Goal: Task Accomplishment & Management: Manage account settings

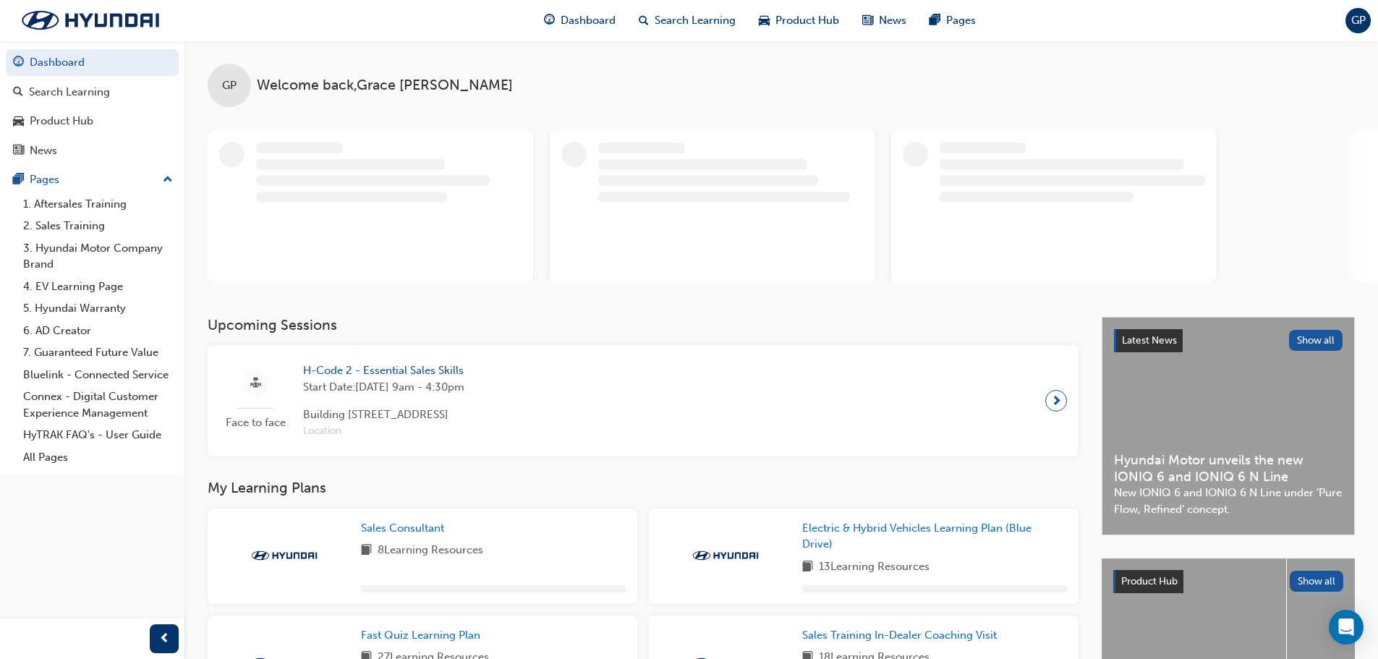
click at [1358, 15] on span "GP" at bounding box center [1358, 20] width 14 height 17
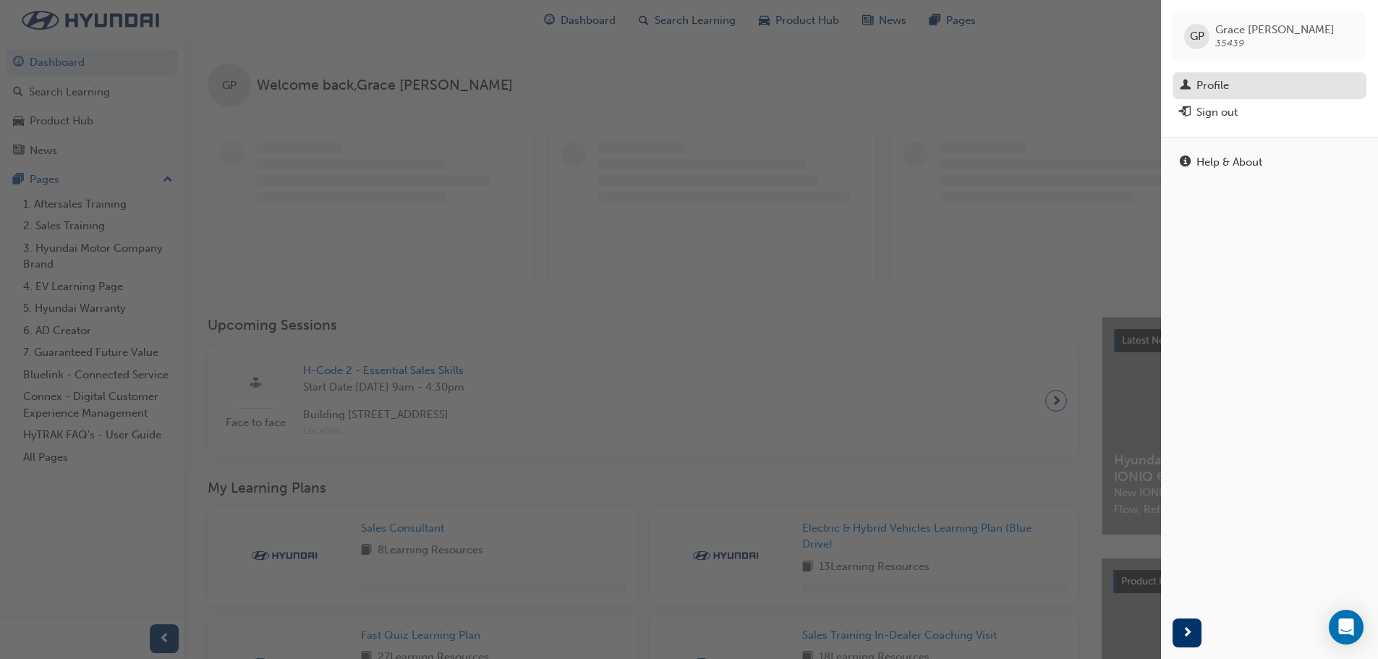
click at [1265, 96] on link "Profile" at bounding box center [1270, 85] width 194 height 27
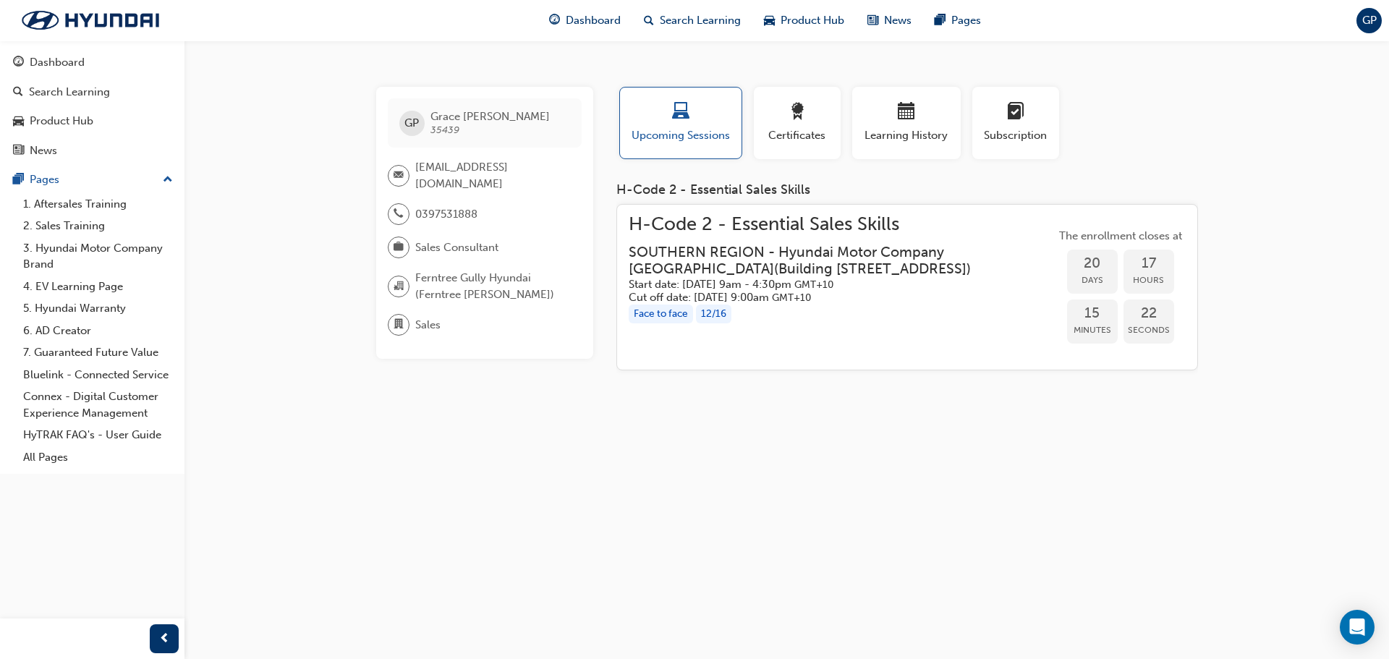
click at [1362, 22] on span "GP" at bounding box center [1369, 20] width 14 height 17
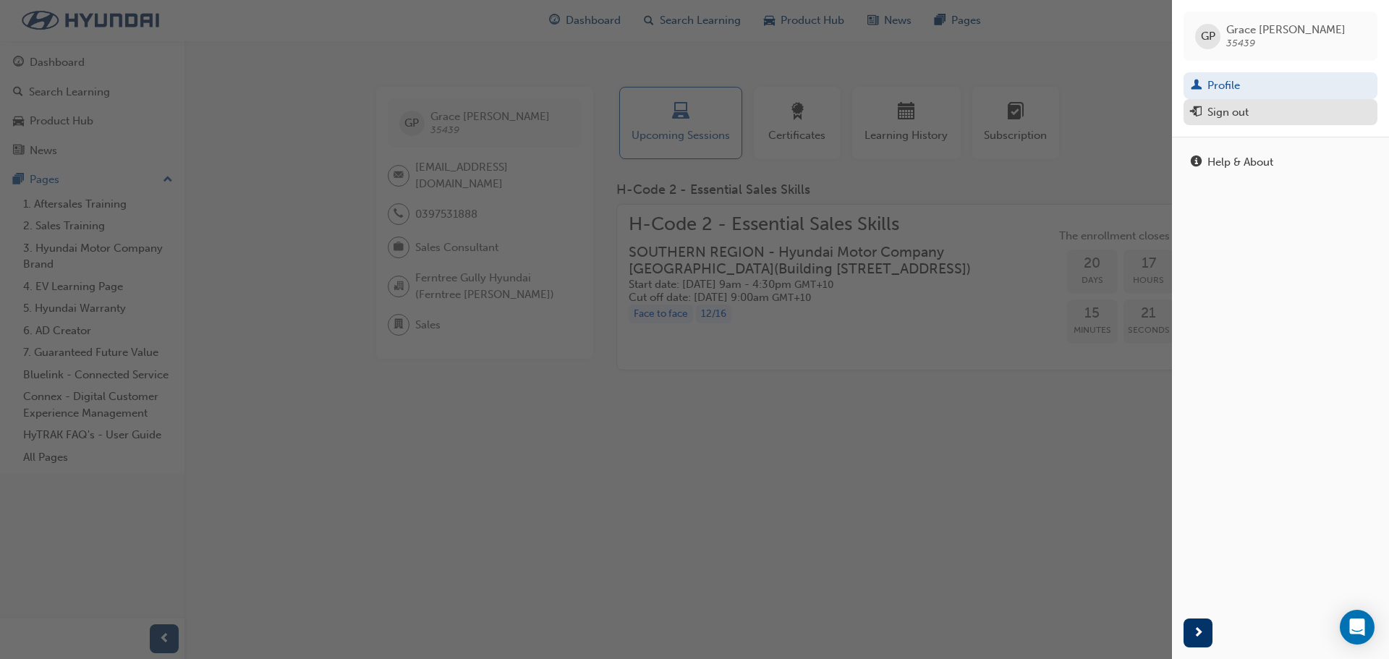
click at [1247, 108] on div "Sign out" at bounding box center [1227, 112] width 41 height 17
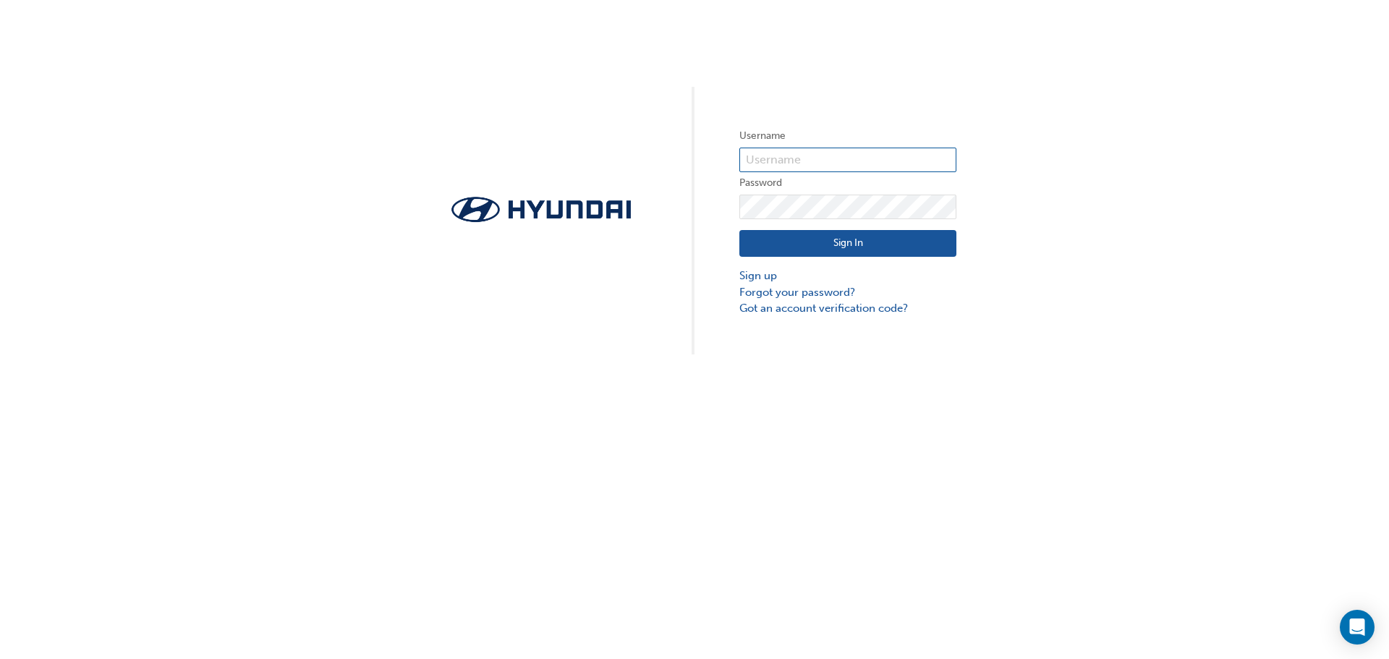
type input "[EMAIL_ADDRESS][DOMAIN_NAME]"
click at [877, 156] on input "[EMAIL_ADDRESS][DOMAIN_NAME]" at bounding box center [847, 160] width 217 height 25
drag, startPoint x: 889, startPoint y: 155, endPoint x: 659, endPoint y: 179, distance: 231.3
click at [659, 179] on div "Username [EMAIL_ADDRESS][DOMAIN_NAME] Password Sign In Sign up Forgot your pass…" at bounding box center [694, 177] width 1389 height 354
type input "E"
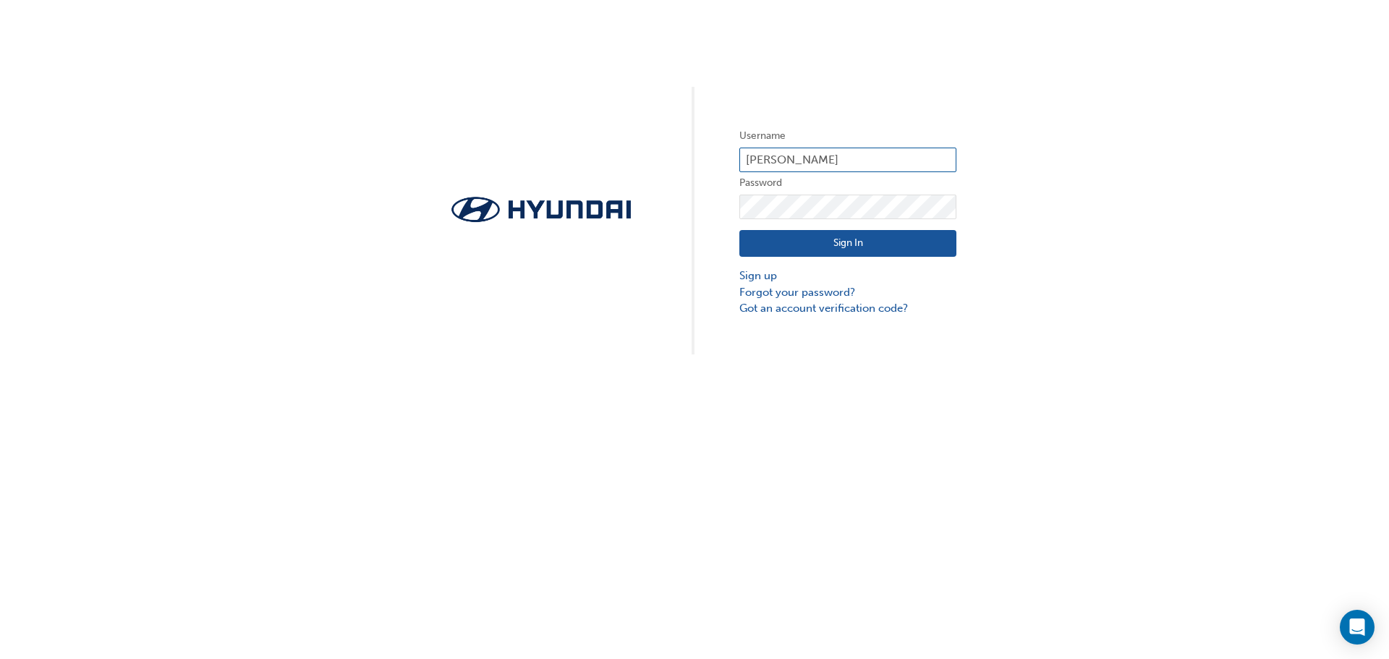
type input "[PERSON_NAME][EMAIL_ADDRESS][PERSON_NAME][DOMAIN_NAME]"
click at [582, 225] on div "Username [PERSON_NAME][EMAIL_ADDRESS][PERSON_NAME][DOMAIN_NAME] Password Sign I…" at bounding box center [694, 177] width 1389 height 354
click at [890, 252] on button "Sign In" at bounding box center [847, 243] width 217 height 27
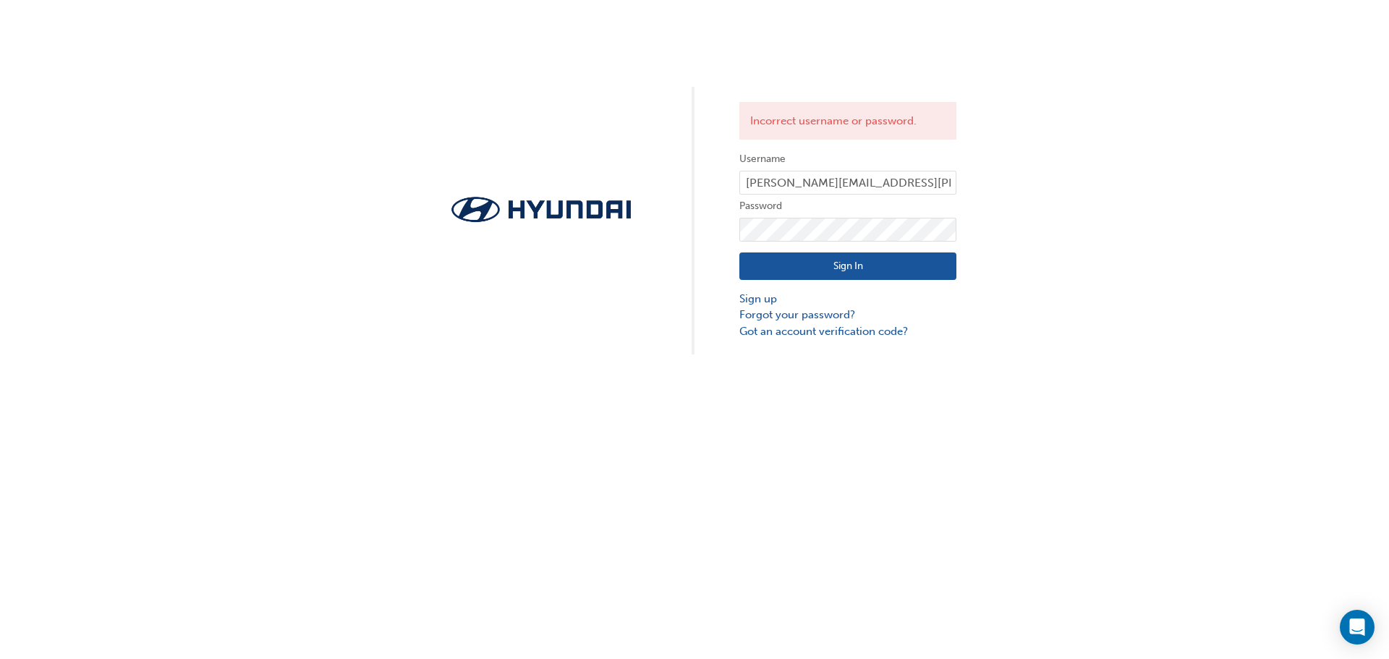
click at [859, 265] on button "Sign In" at bounding box center [847, 265] width 217 height 27
